Goal: Task Accomplishment & Management: Manage account settings

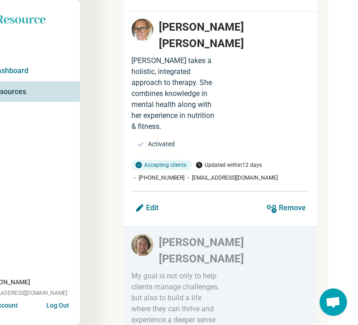
scroll to position [2331, 30]
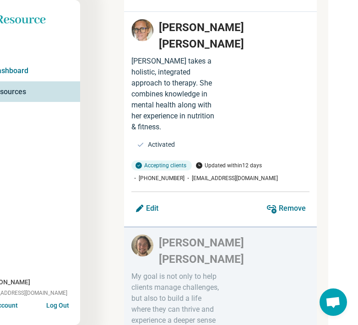
click at [154, 271] on div "My goal is not only to help clients manage challenges, but also to build a life…" at bounding box center [175, 304] width 89 height 66
click at [182, 235] on p "[PERSON_NAME]" at bounding box center [234, 251] width 151 height 33
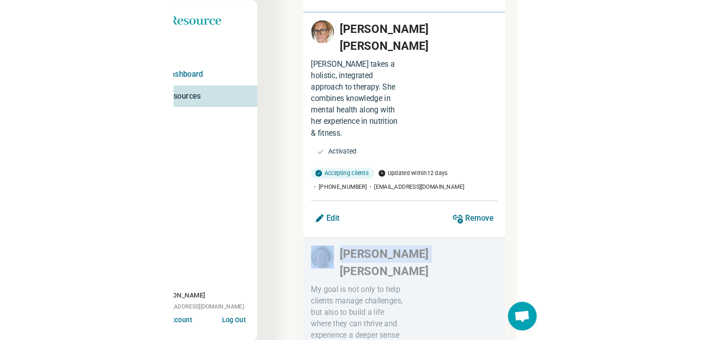
scroll to position [1134, 0]
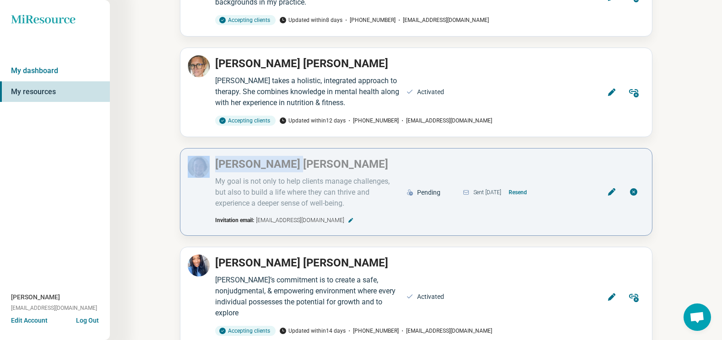
click at [357, 188] on icon at bounding box center [611, 192] width 9 height 9
